Goal: Transaction & Acquisition: Purchase product/service

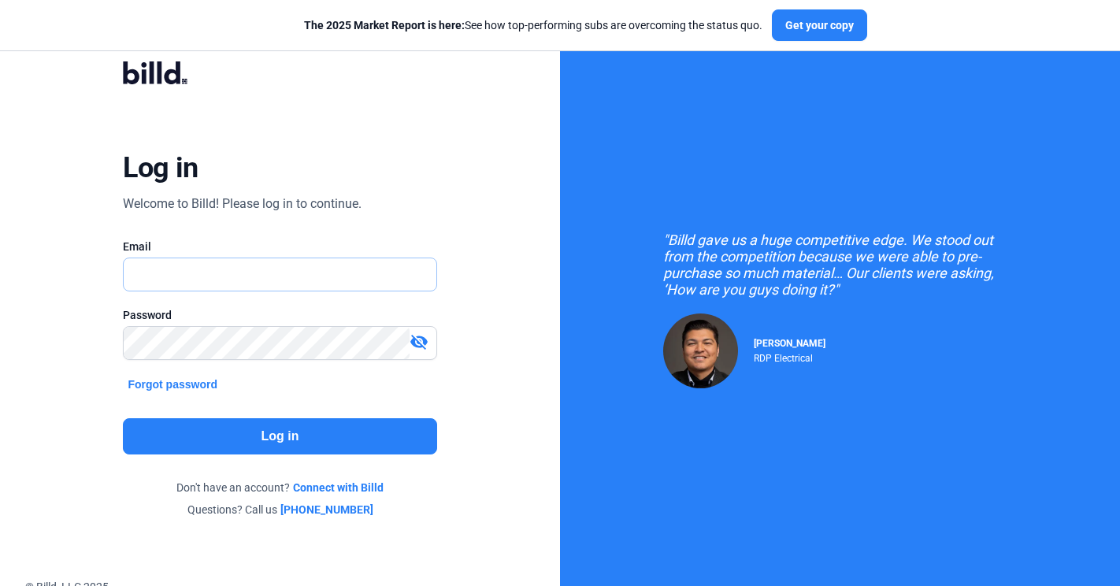
type input "[PERSON_NAME][EMAIL_ADDRESS][PERSON_NAME][DOMAIN_NAME]"
click at [342, 448] on button "Log in" at bounding box center [279, 436] width 313 height 36
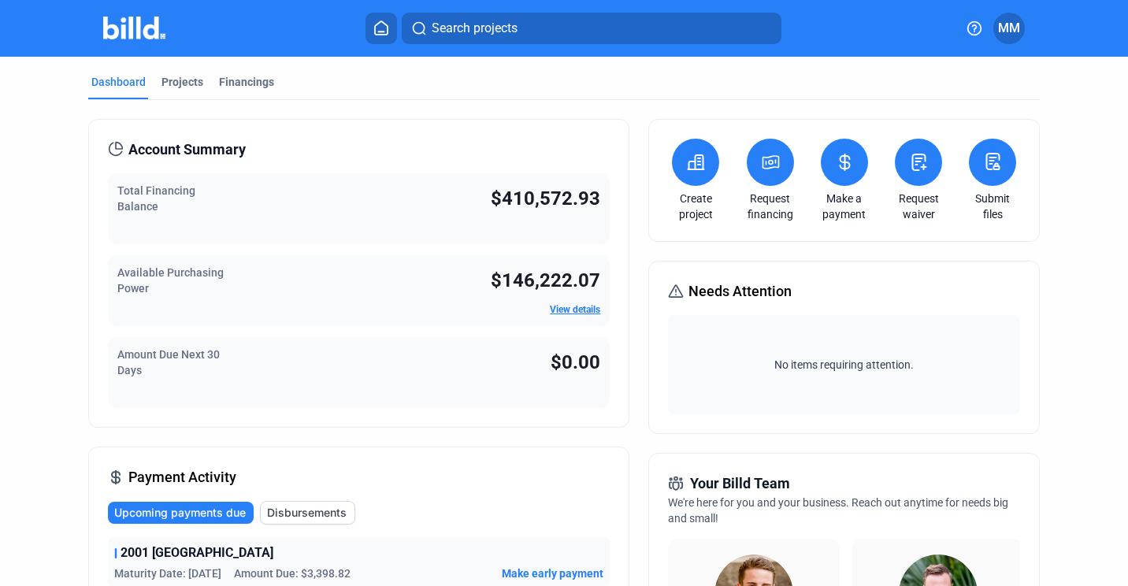
click at [777, 169] on button at bounding box center [770, 162] width 47 height 47
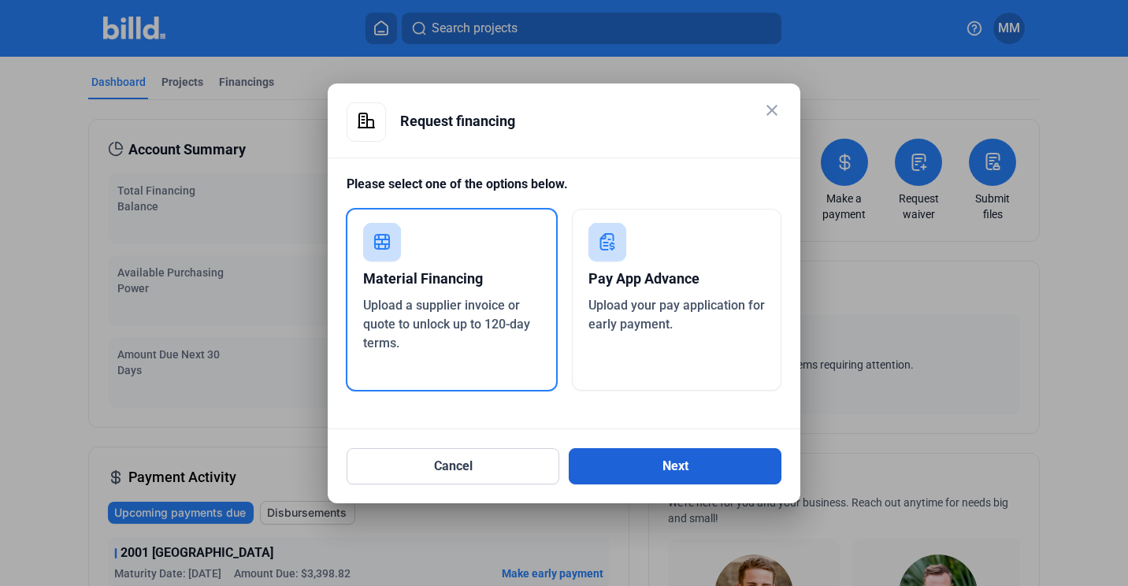
click at [769, 471] on button "Next" at bounding box center [675, 466] width 213 height 36
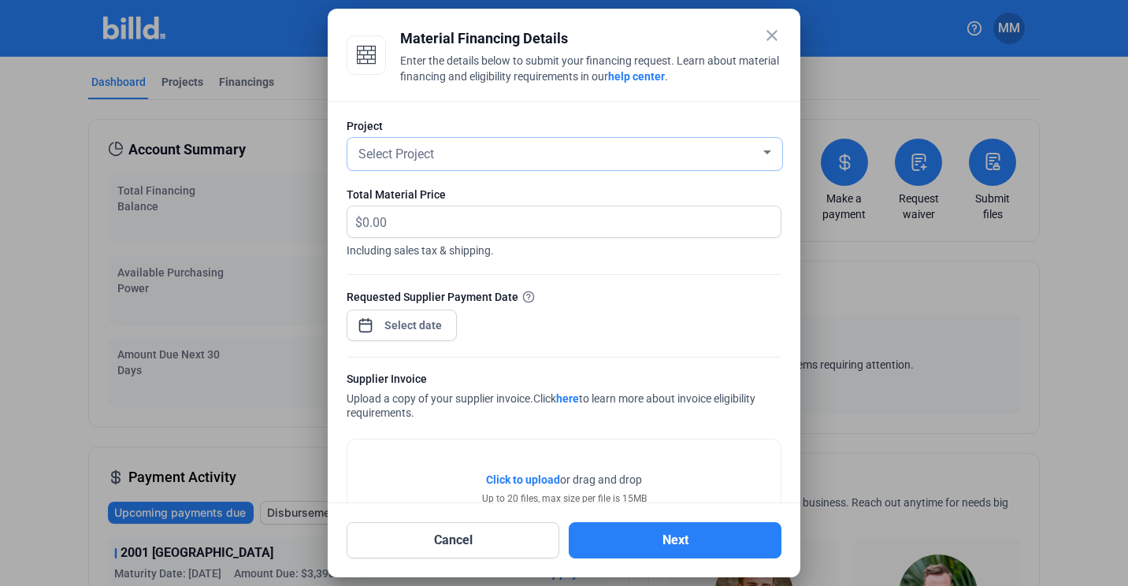
click at [481, 152] on div "Select Project" at bounding box center [557, 153] width 405 height 22
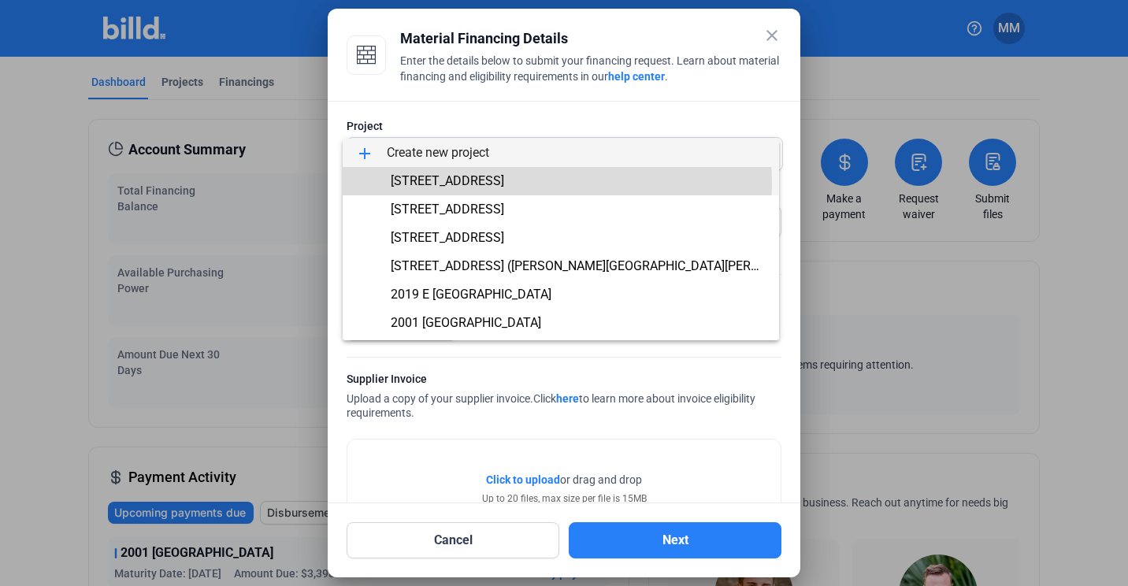
click at [504, 183] on span "[STREET_ADDRESS]" at bounding box center [447, 180] width 113 height 15
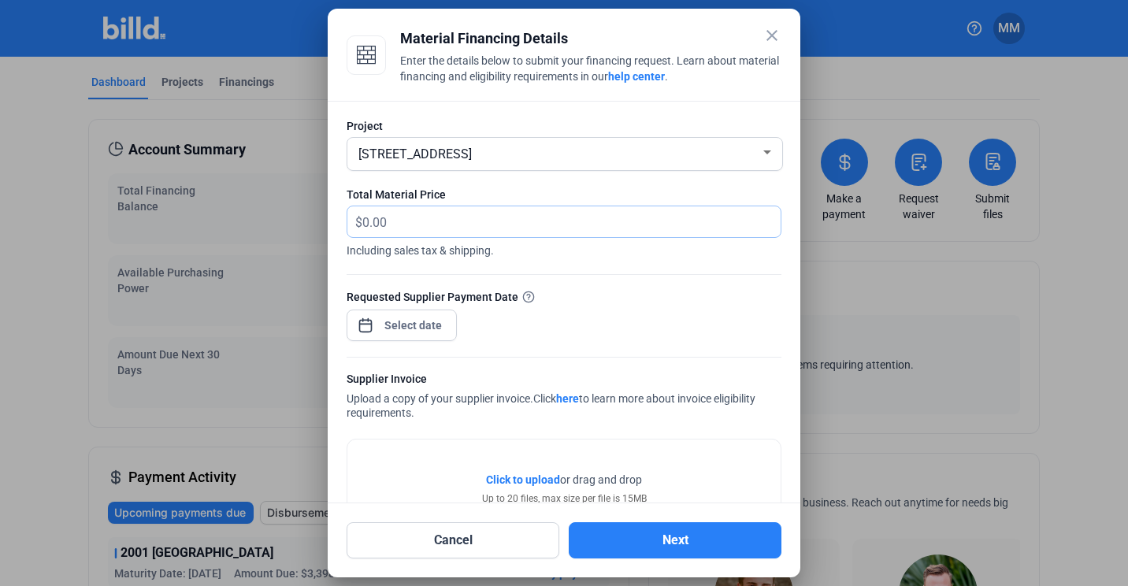
click at [571, 217] on input "text" at bounding box center [562, 221] width 400 height 31
type input "3,275.45"
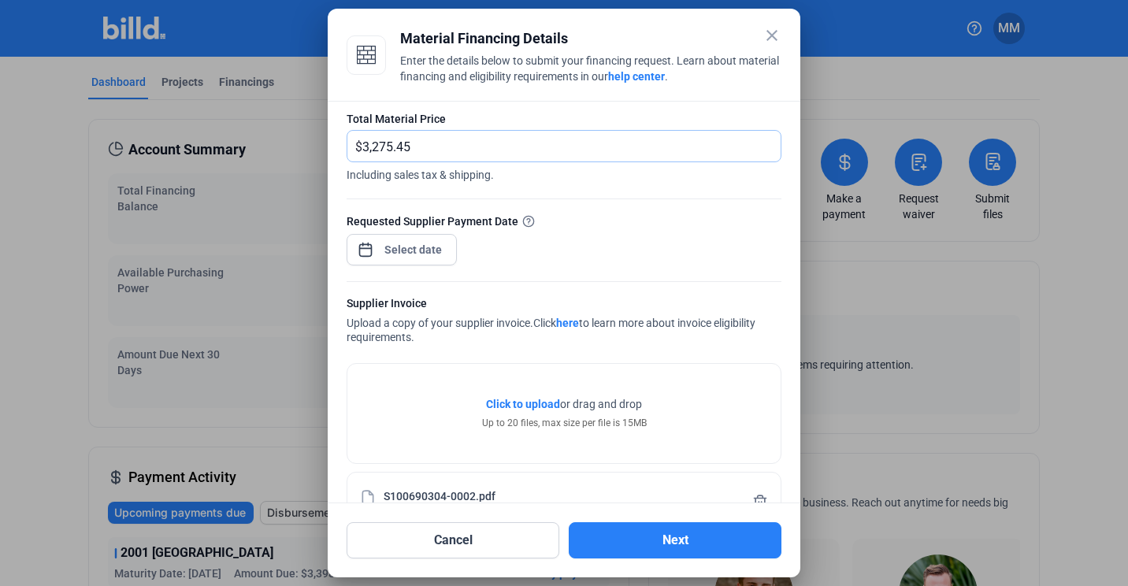
scroll to position [121, 0]
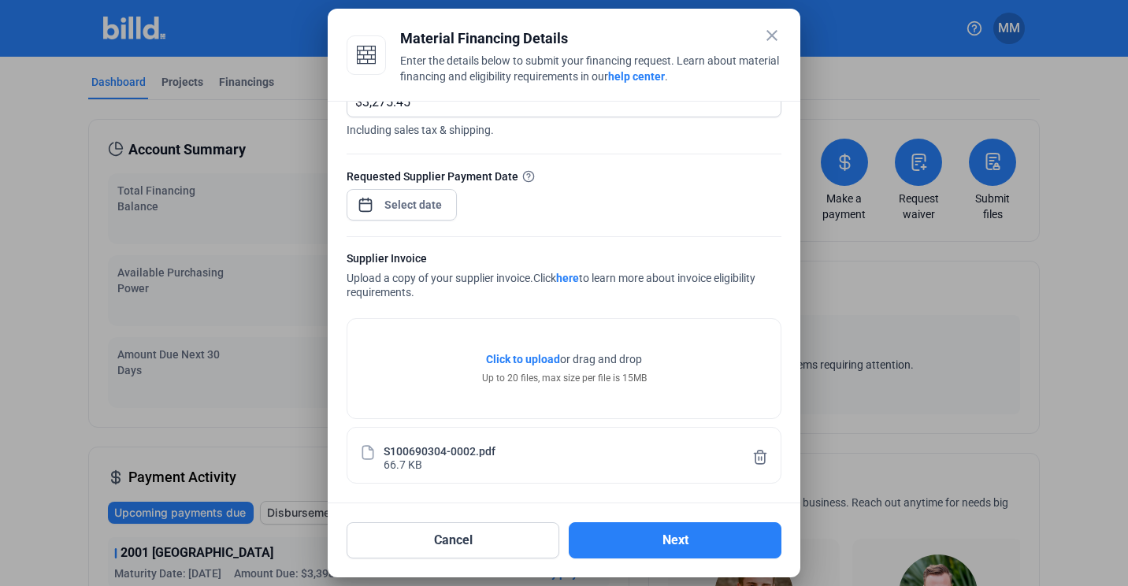
click at [408, 187] on div at bounding box center [402, 203] width 110 height 35
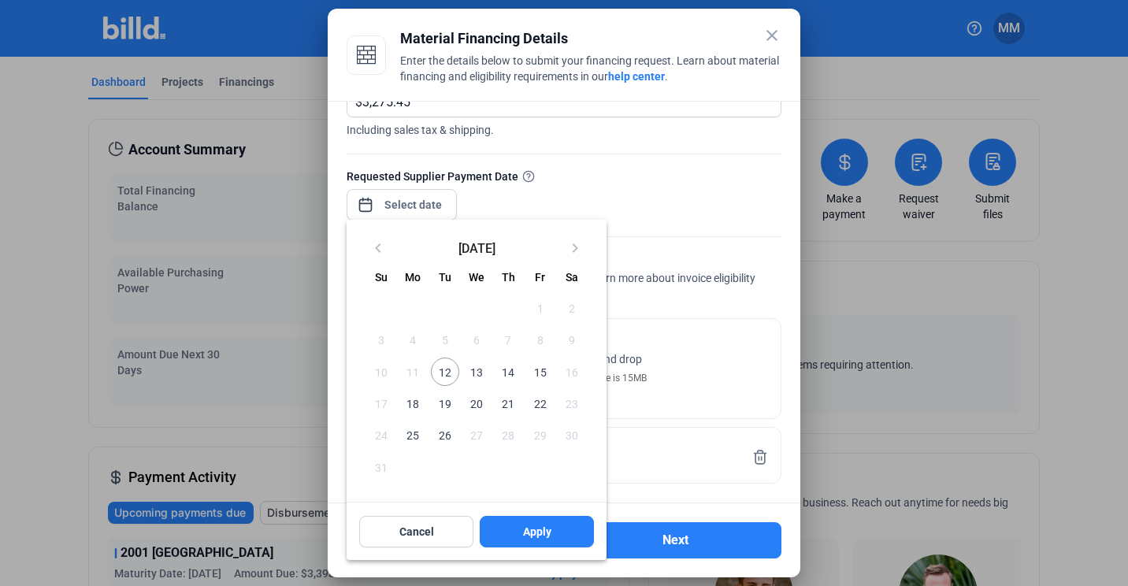
click at [408, 200] on div at bounding box center [564, 293] width 1128 height 586
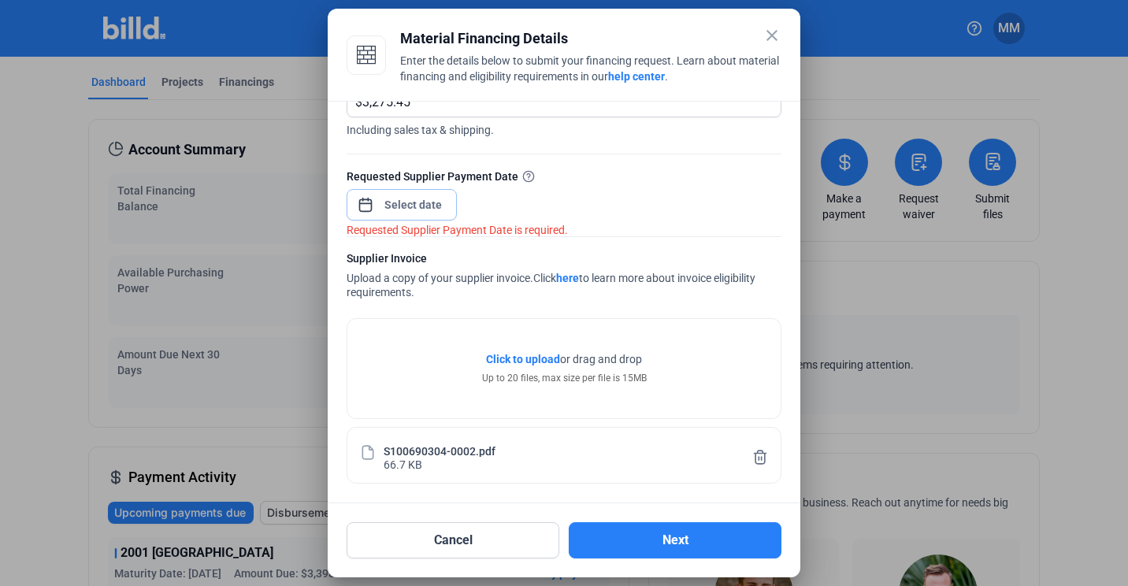
click at [408, 200] on input at bounding box center [414, 204] width 68 height 19
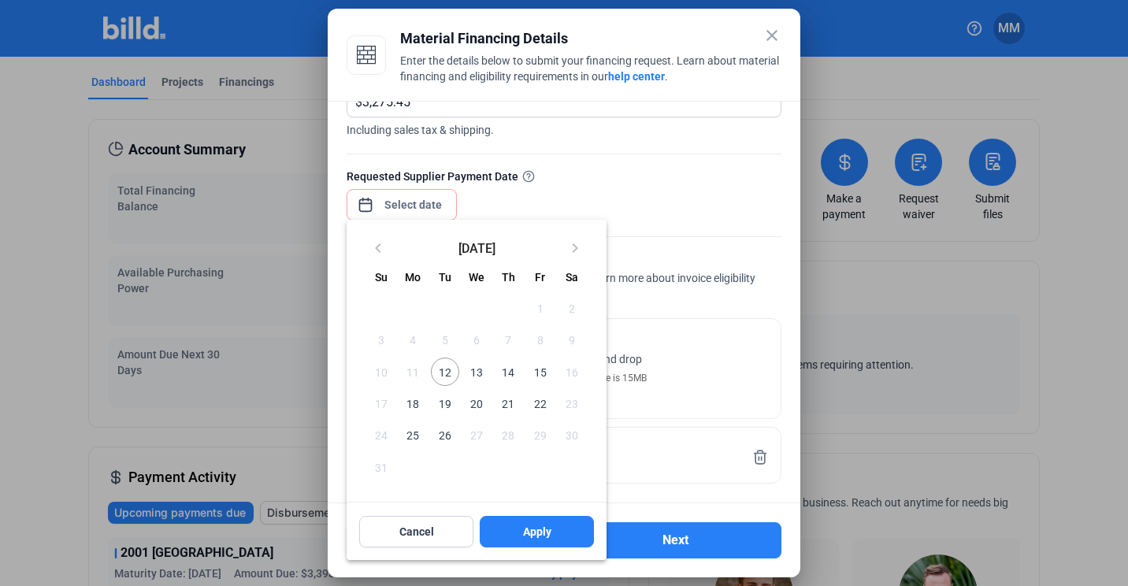
click at [451, 370] on span "12" at bounding box center [445, 372] width 28 height 28
click at [521, 525] on button "Apply" at bounding box center [537, 532] width 114 height 32
type input "[DATE]"
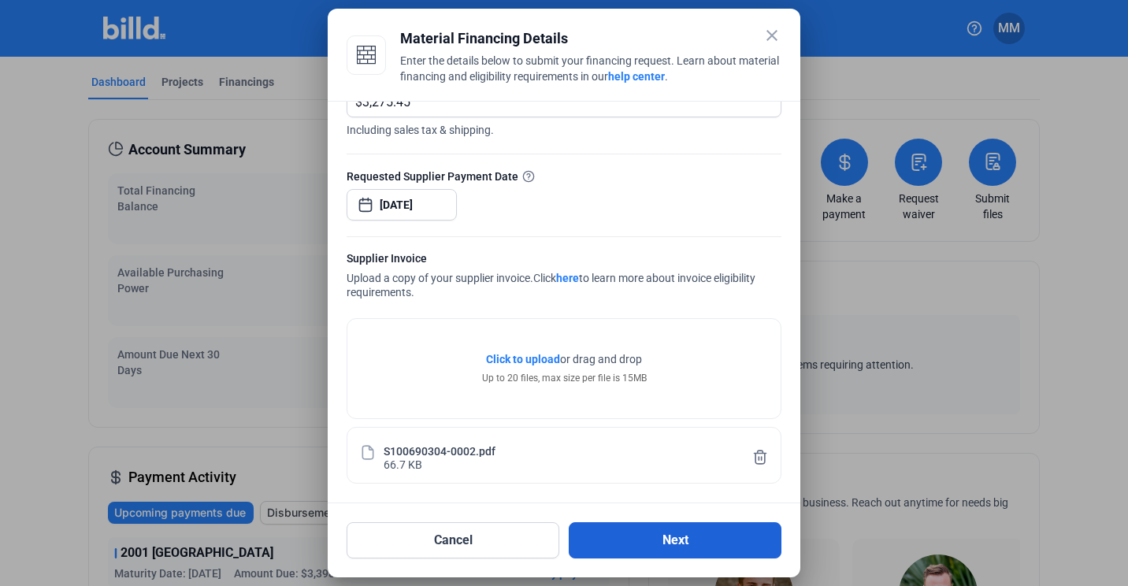
click at [684, 544] on button "Next" at bounding box center [675, 540] width 213 height 36
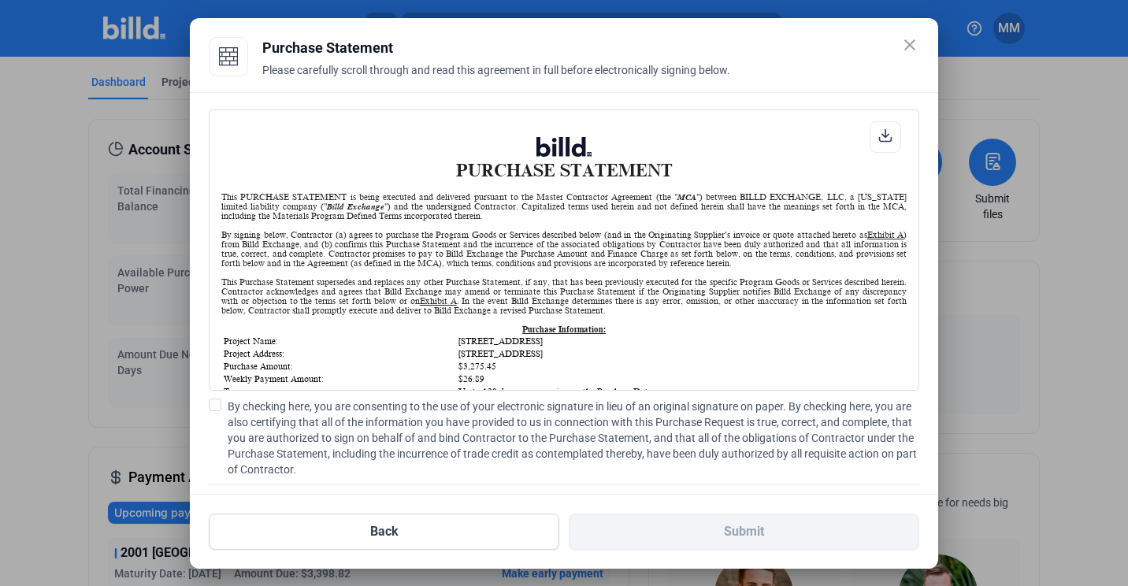
scroll to position [1, 0]
drag, startPoint x: 472, startPoint y: 439, endPoint x: 480, endPoint y: 433, distance: 10.3
click at [475, 436] on span "By checking here, you are consenting to the use of your electronic signature in…" at bounding box center [574, 438] width 692 height 79
click at [0, 0] on input "By checking here, you are consenting to the use of your electronic signature in…" at bounding box center [0, 0] width 0 height 0
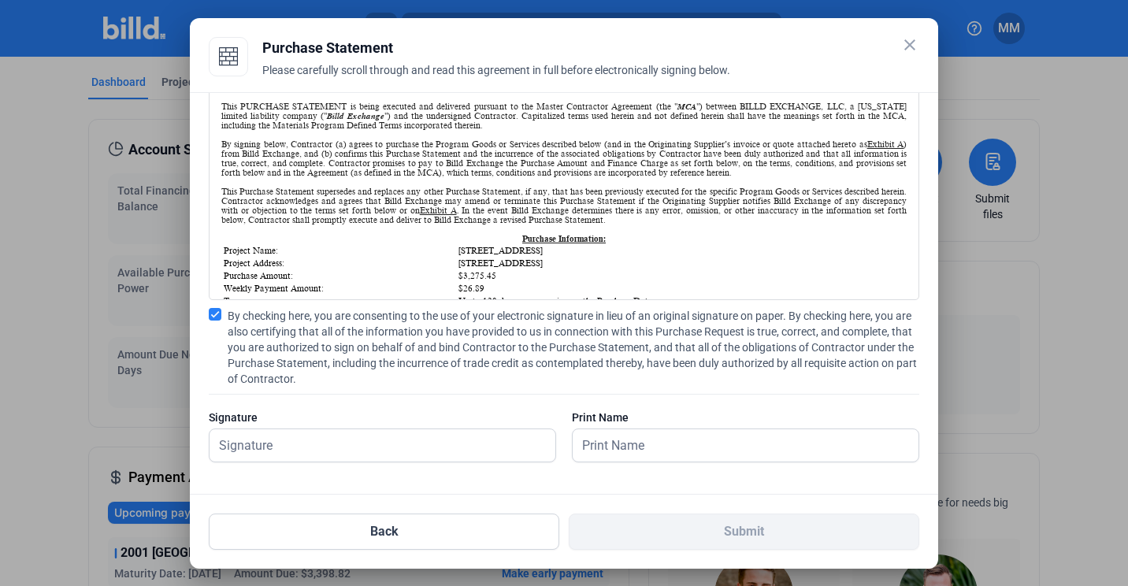
scroll to position [94, 0]
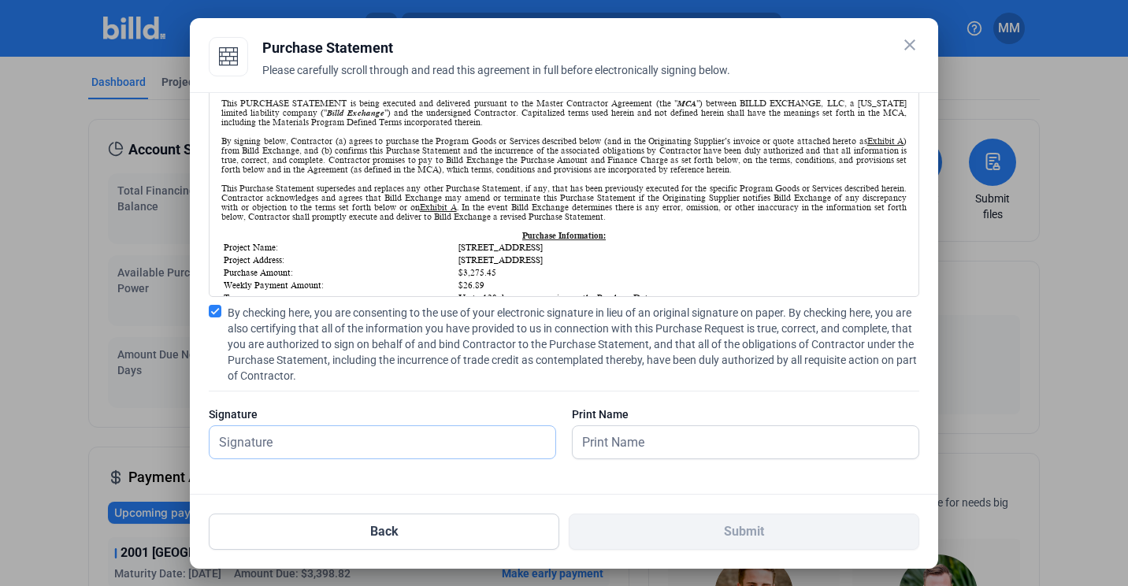
click at [392, 441] on input "text" at bounding box center [374, 442] width 328 height 32
click at [392, 441] on input "text" at bounding box center [383, 442] width 346 height 32
type input "[PERSON_NAME][DATE]"
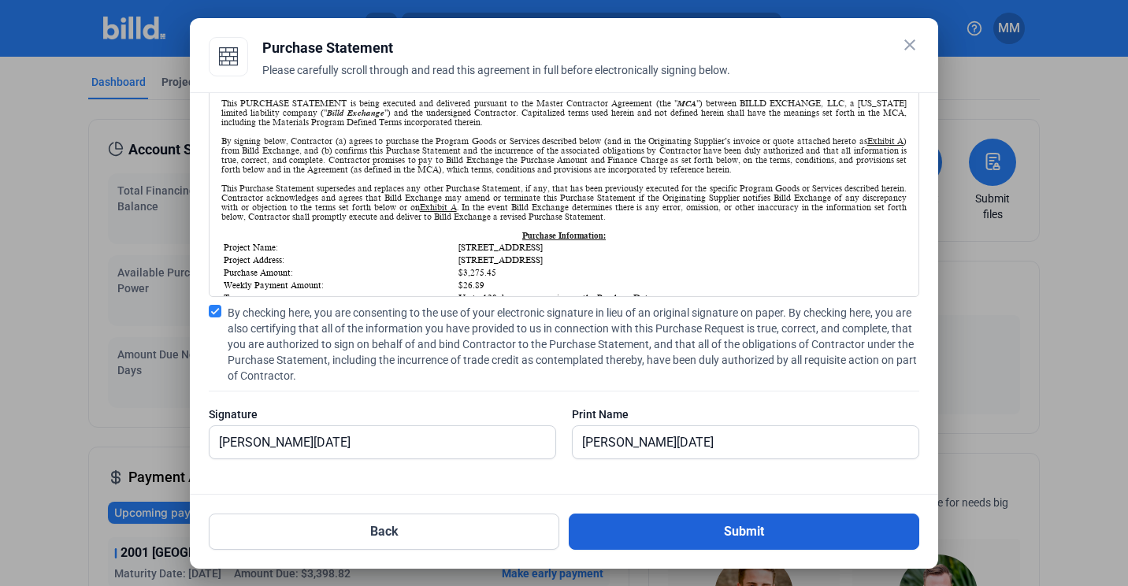
click at [712, 540] on button "Submit" at bounding box center [744, 532] width 351 height 36
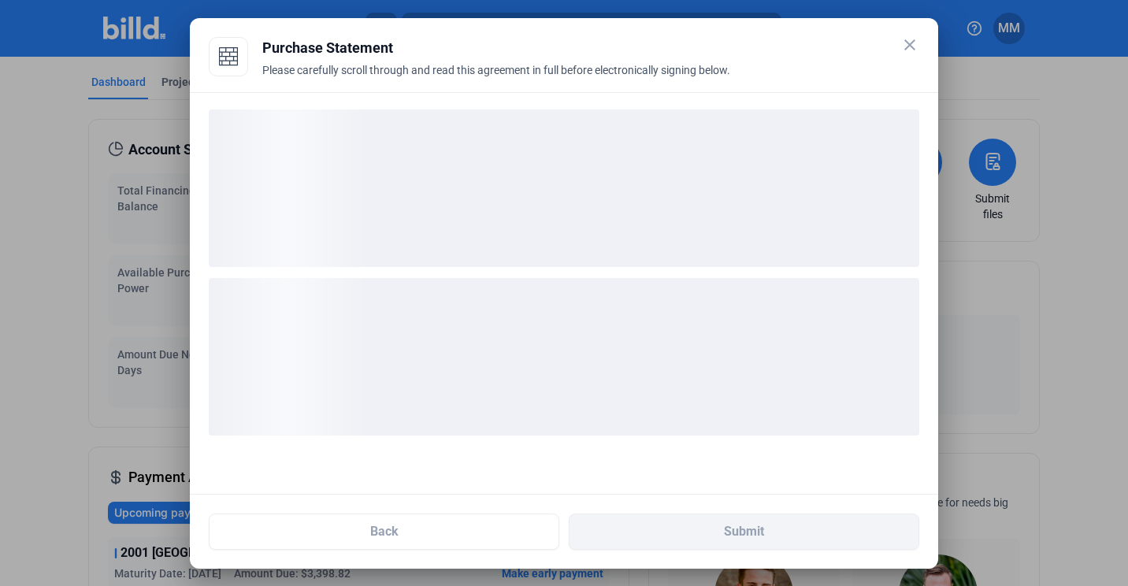
scroll to position [0, 0]
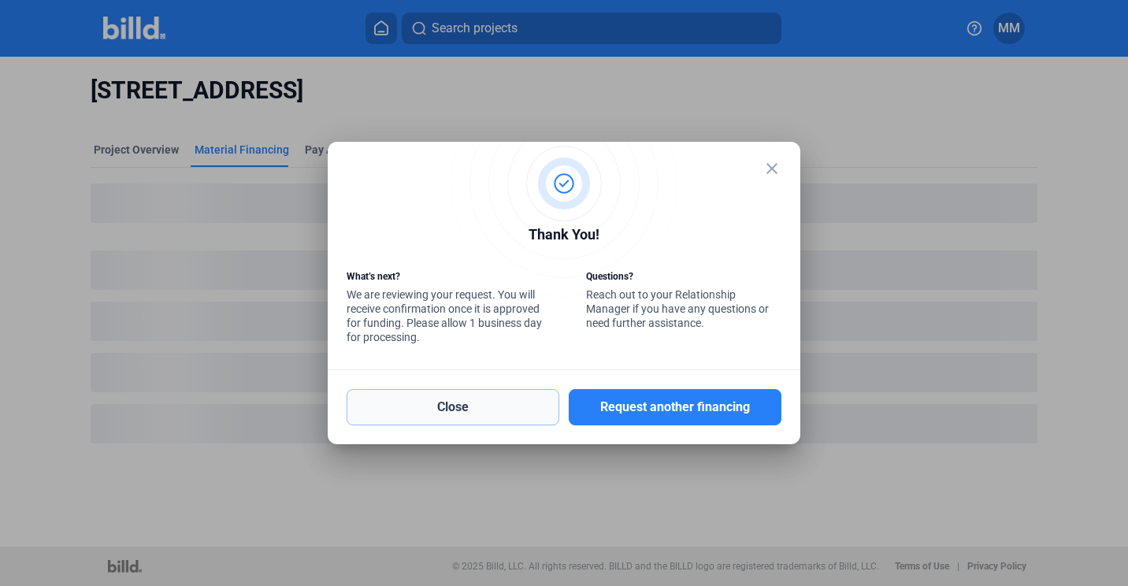
click at [428, 398] on button "Close" at bounding box center [453, 407] width 213 height 36
